Goal: Task Accomplishment & Management: Manage account settings

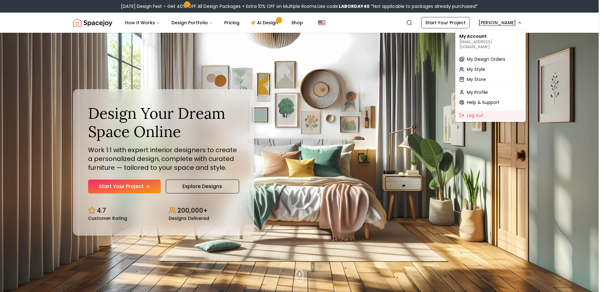
click at [479, 56] on span "My Design Orders" at bounding box center [486, 59] width 38 height 6
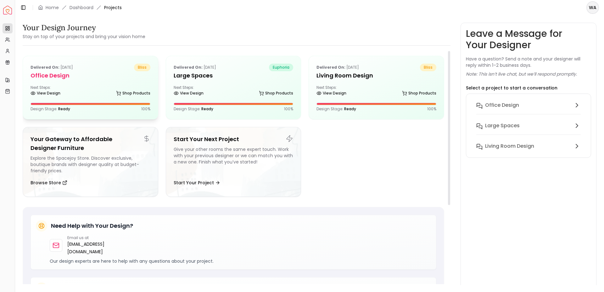
click at [110, 88] on div "Next Steps: View Design Shop Products" at bounding box center [91, 91] width 120 height 13
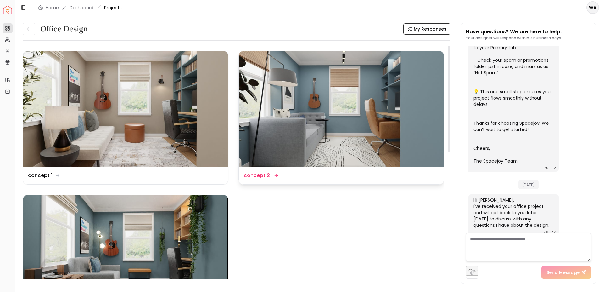
click at [322, 113] on img at bounding box center [341, 109] width 205 height 116
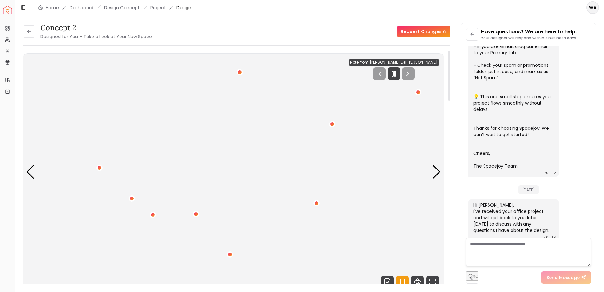
scroll to position [43, 0]
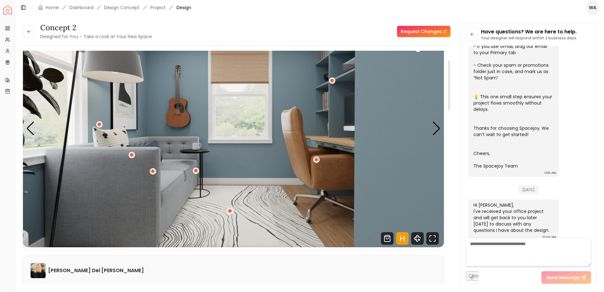
click at [432, 125] on img "1 / 5" at bounding box center [233, 128] width 421 height 237
click at [440, 126] on div "Next slide" at bounding box center [437, 129] width 9 height 14
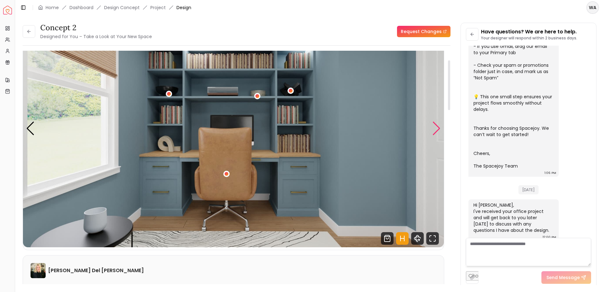
click at [434, 128] on div "Next slide" at bounding box center [437, 129] width 9 height 14
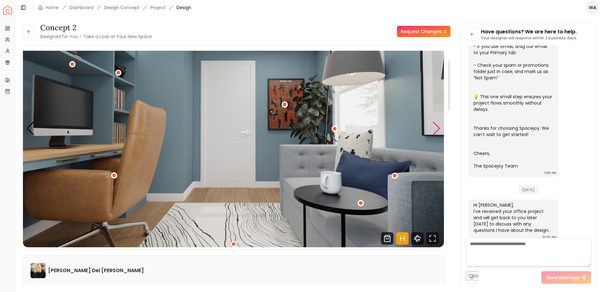
click at [438, 132] on div "Next slide" at bounding box center [437, 129] width 9 height 14
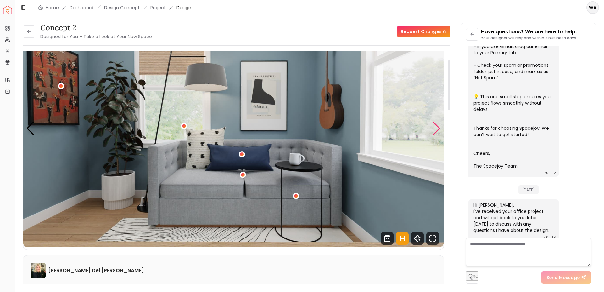
click at [438, 132] on div "Next slide" at bounding box center [437, 129] width 9 height 14
